Goal: Task Accomplishment & Management: Complete application form

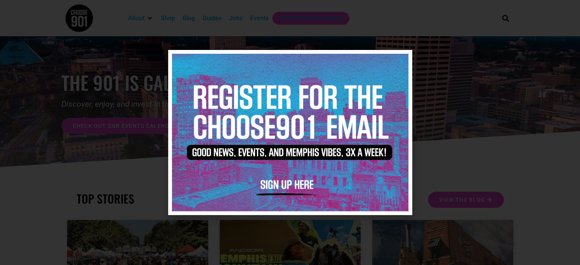
click at [400, 59] on icon "Close" at bounding box center [402, 61] width 6 height 6
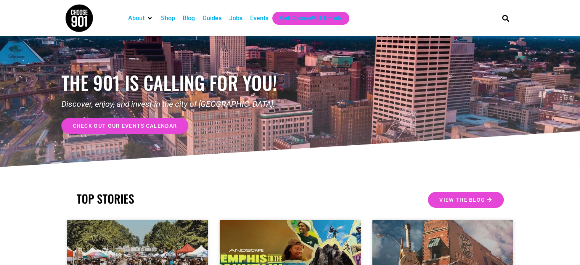
click at [237, 19] on div "Jobs" at bounding box center [235, 18] width 13 height 9
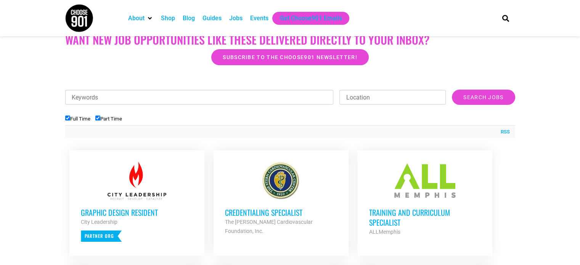
scroll to position [229, 0]
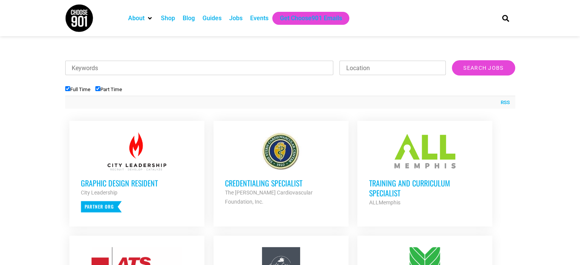
click at [66, 87] on label "Full Time" at bounding box center [77, 90] width 25 height 6
click at [66, 86] on input "Full Time" at bounding box center [67, 88] width 5 height 5
checkbox input "false"
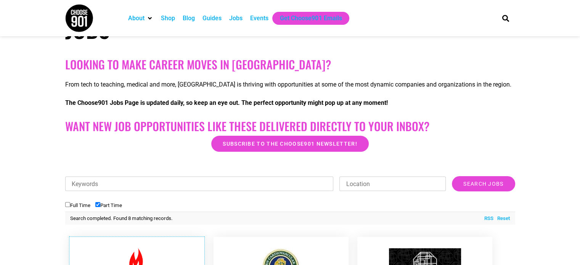
scroll to position [76, 0]
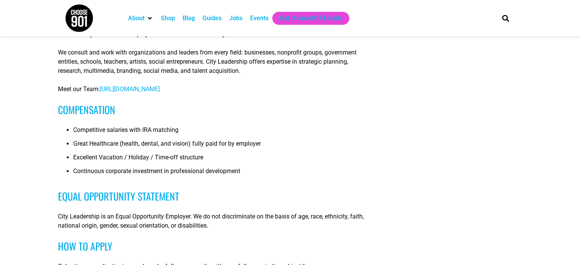
scroll to position [534, 0]
